Goal: Go to known website: Access a specific website the user already knows

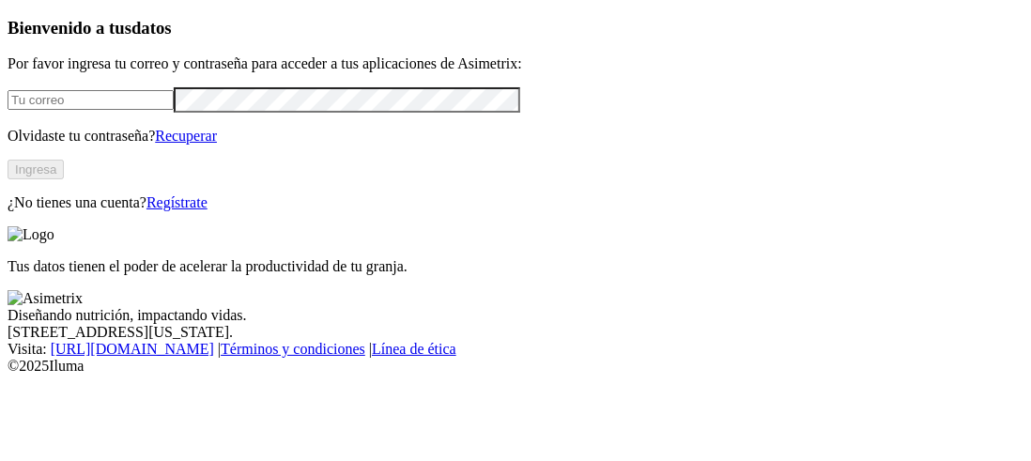
type input "[PERSON_NAME][EMAIL_ADDRESS][PERSON_NAME][DOMAIN_NAME]"
click at [64, 179] on button "Ingresa" at bounding box center [36, 170] width 56 height 20
